Goal: Transaction & Acquisition: Purchase product/service

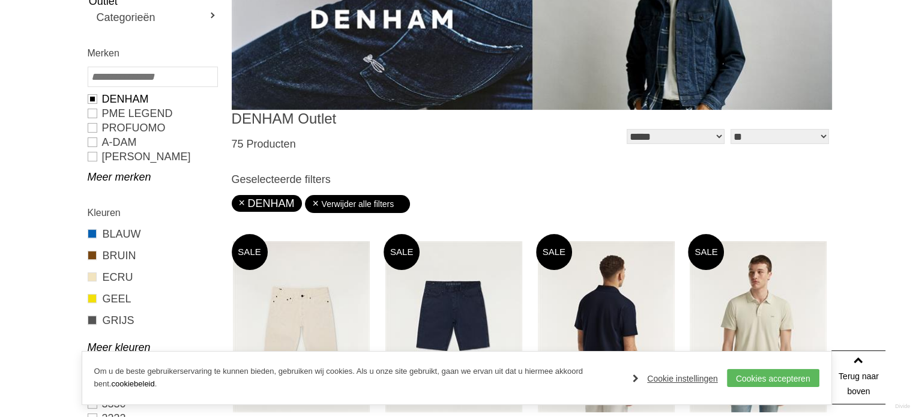
scroll to position [249, 0]
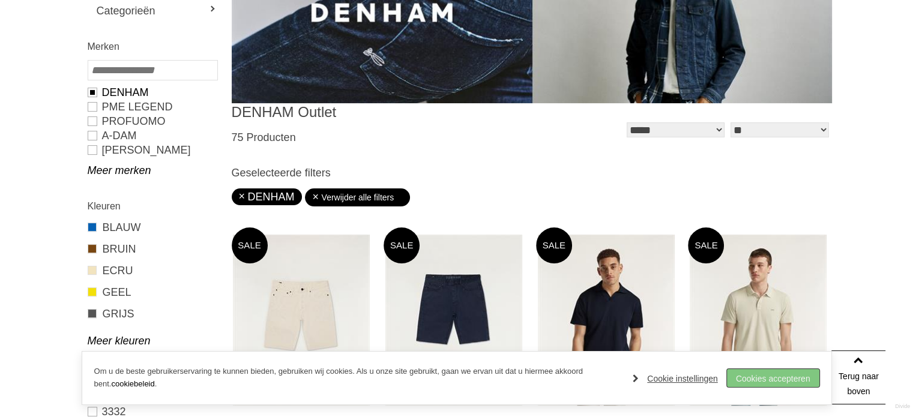
click at [761, 375] on link "Cookies accepteren" at bounding box center [773, 378] width 92 height 18
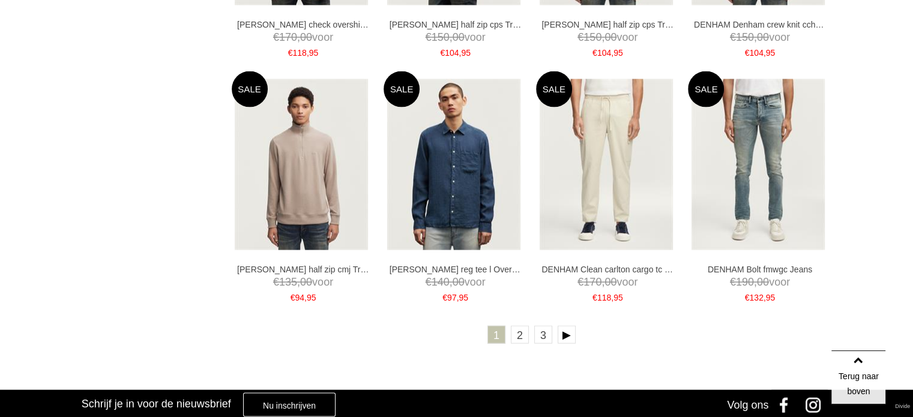
scroll to position [2366, 0]
click at [519, 336] on link "2" at bounding box center [520, 334] width 18 height 18
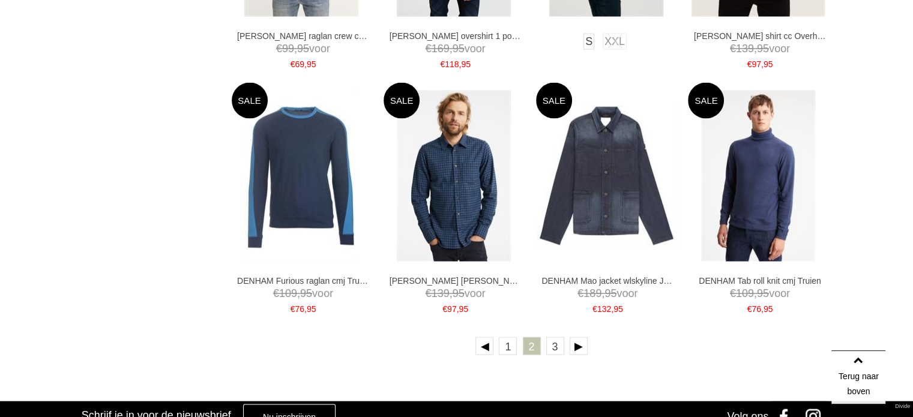
scroll to position [2342, 0]
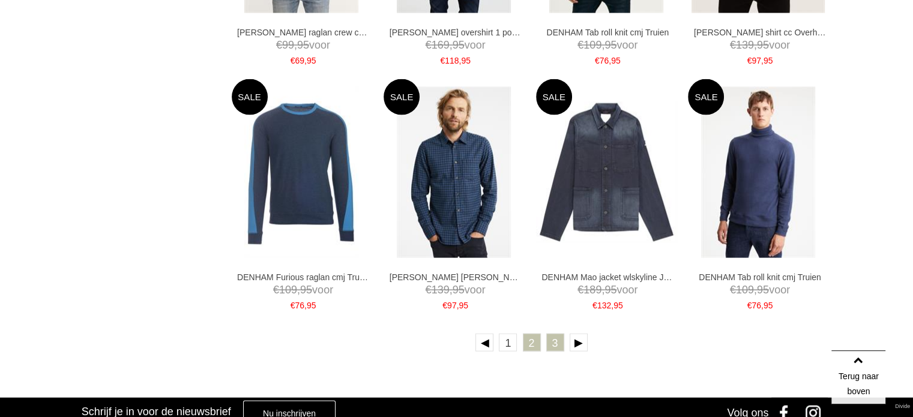
click at [552, 345] on link "3" at bounding box center [555, 343] width 18 height 18
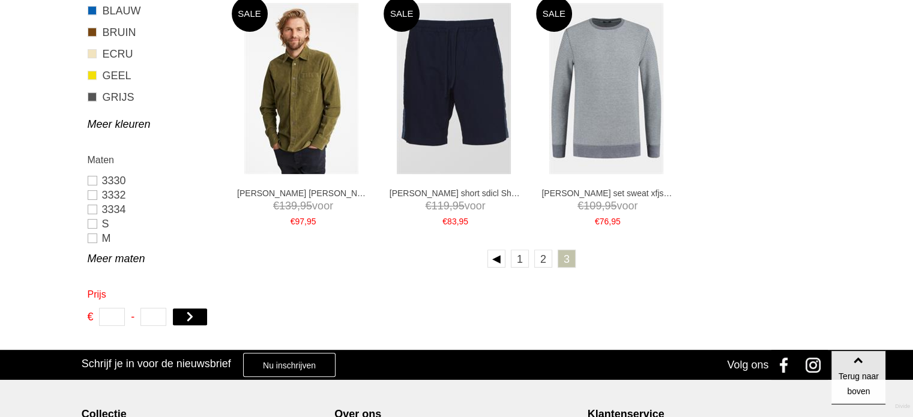
scroll to position [438, 0]
